Goal: Task Accomplishment & Management: Manage account settings

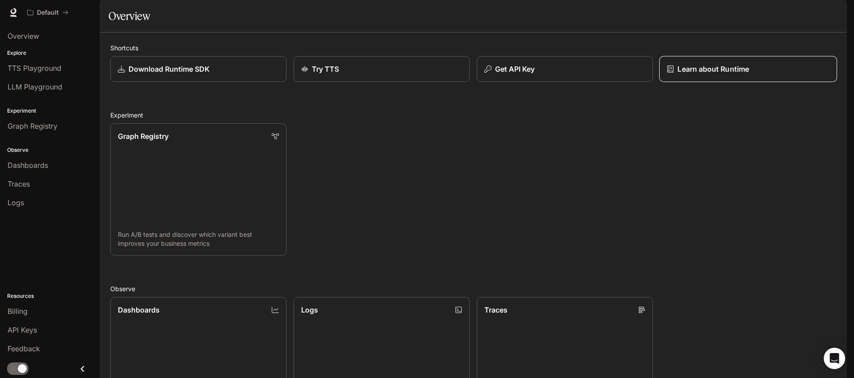
click at [715, 74] on p "Learn about Runtime" at bounding box center [714, 69] width 72 height 11
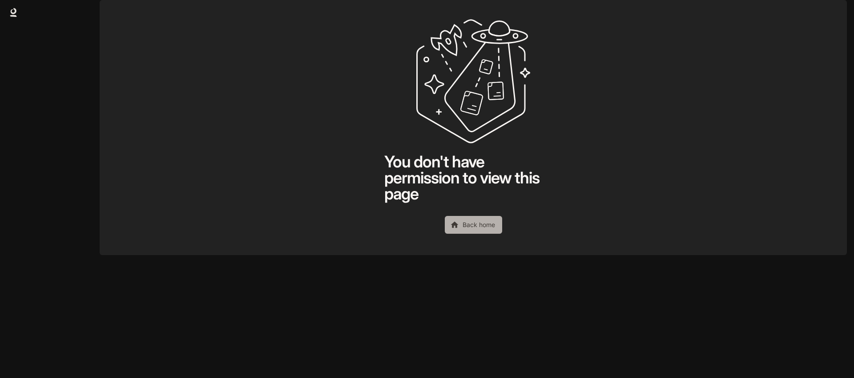
click at [461, 234] on link "Back home" at bounding box center [473, 225] width 57 height 18
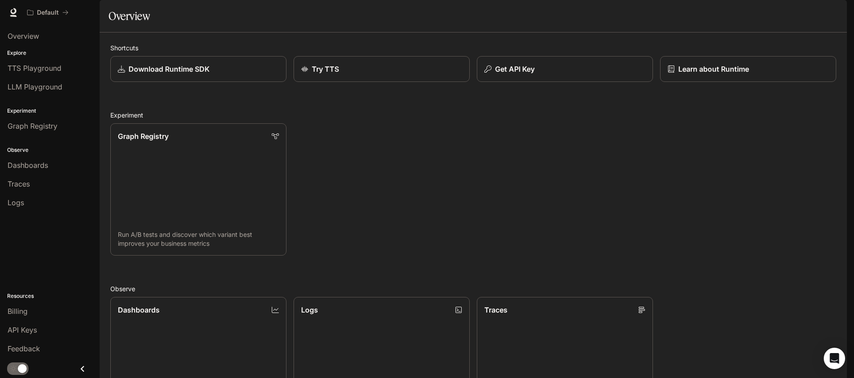
click at [834, 14] on img "button" at bounding box center [835, 12] width 12 height 12
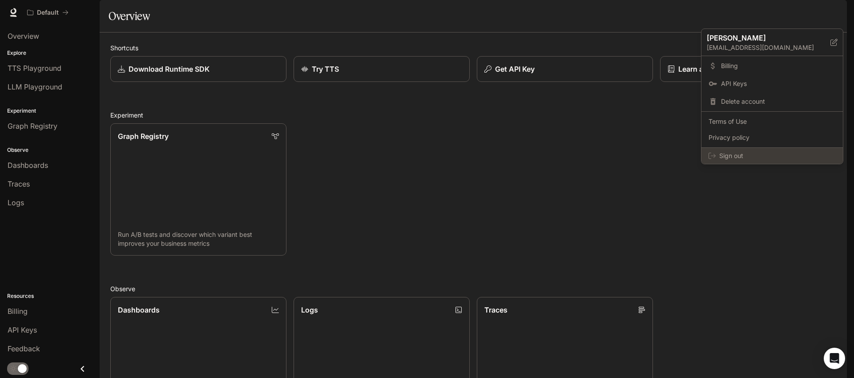
click at [765, 155] on span "Sign out" at bounding box center [778, 155] width 117 height 9
